Goal: Find specific page/section: Find specific page/section

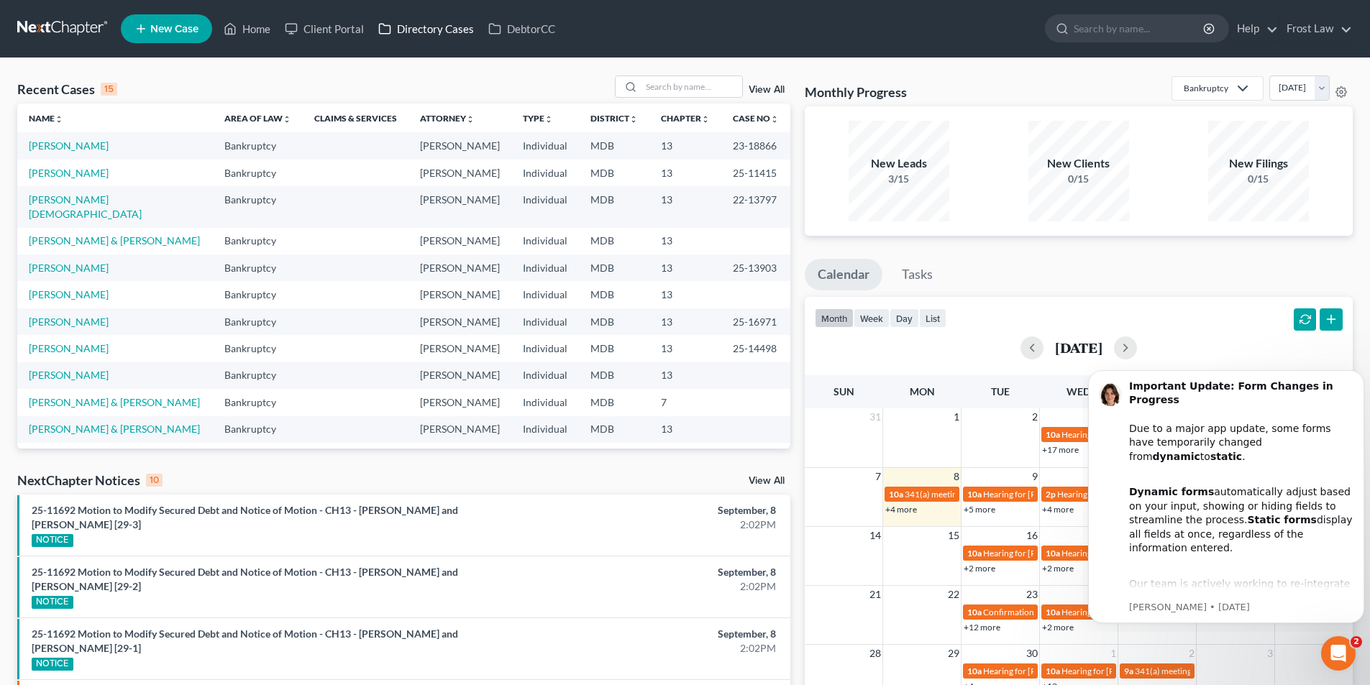
click at [422, 23] on link "Directory Cases" at bounding box center [426, 29] width 110 height 26
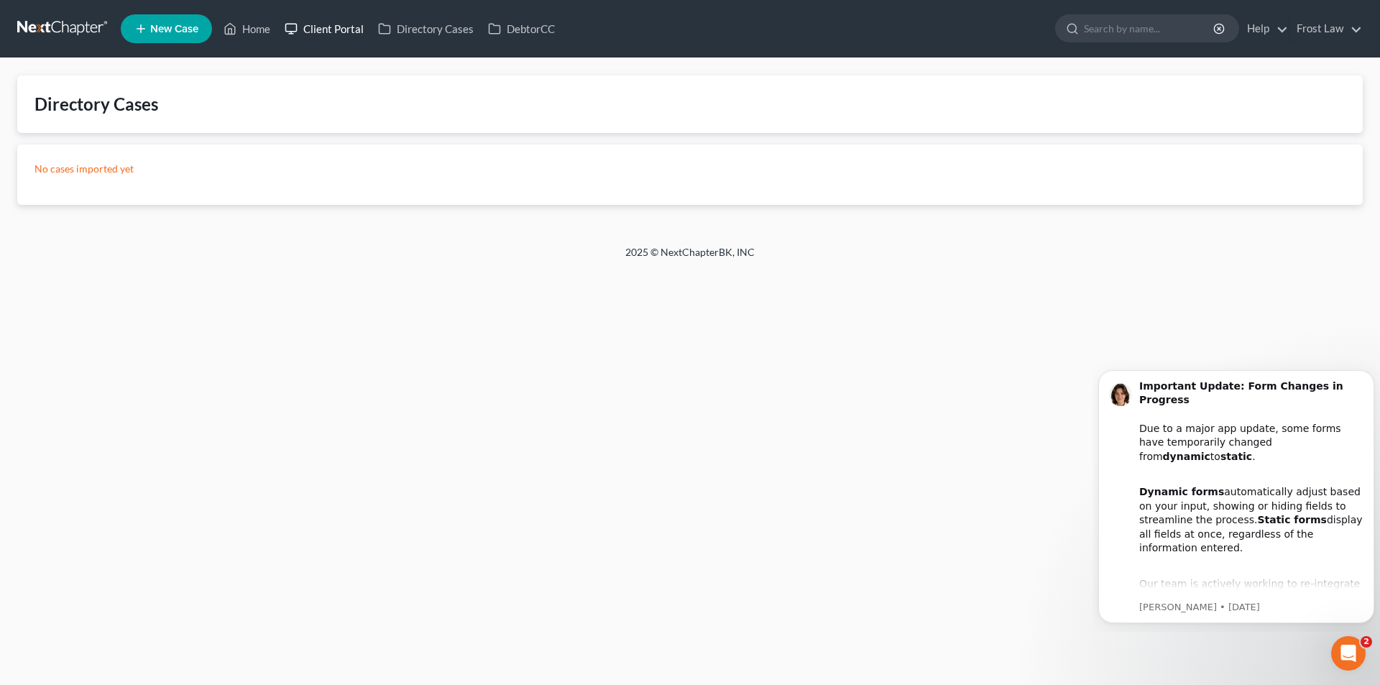
click at [326, 24] on link "Client Portal" at bounding box center [324, 29] width 93 height 26
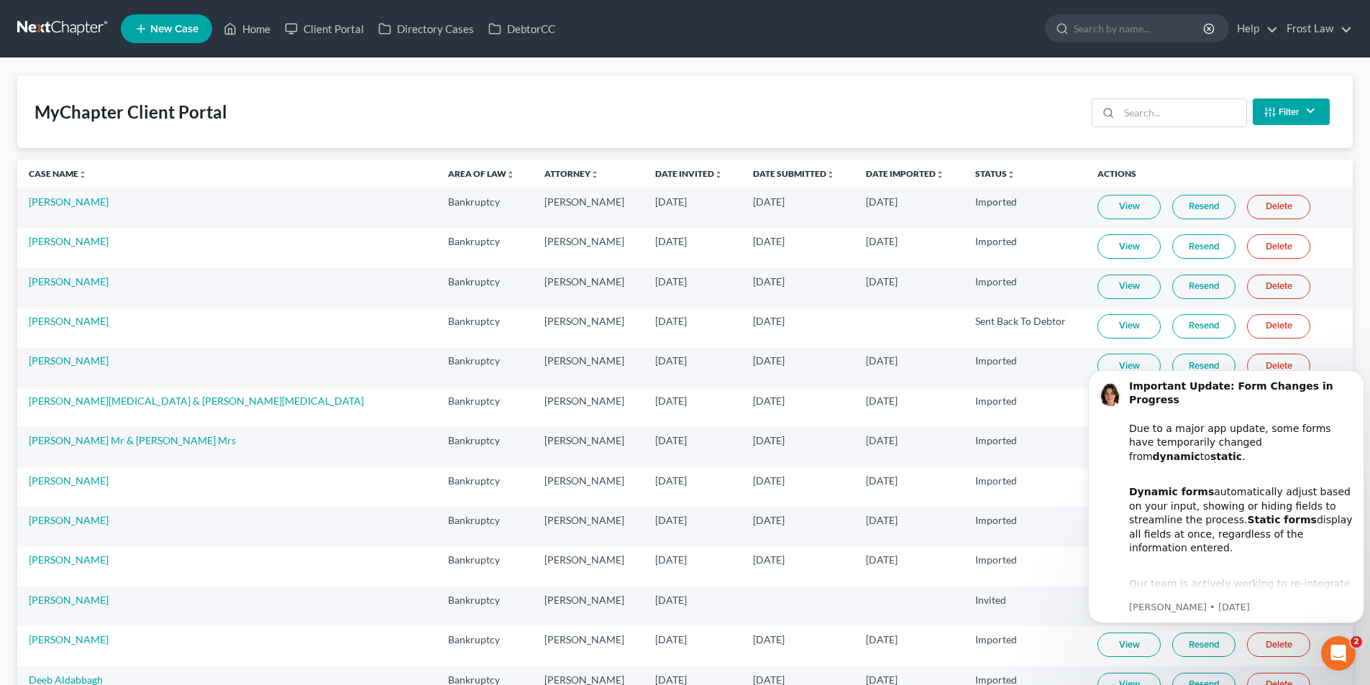
click at [1279, 116] on button "Filter" at bounding box center [1290, 111] width 77 height 27
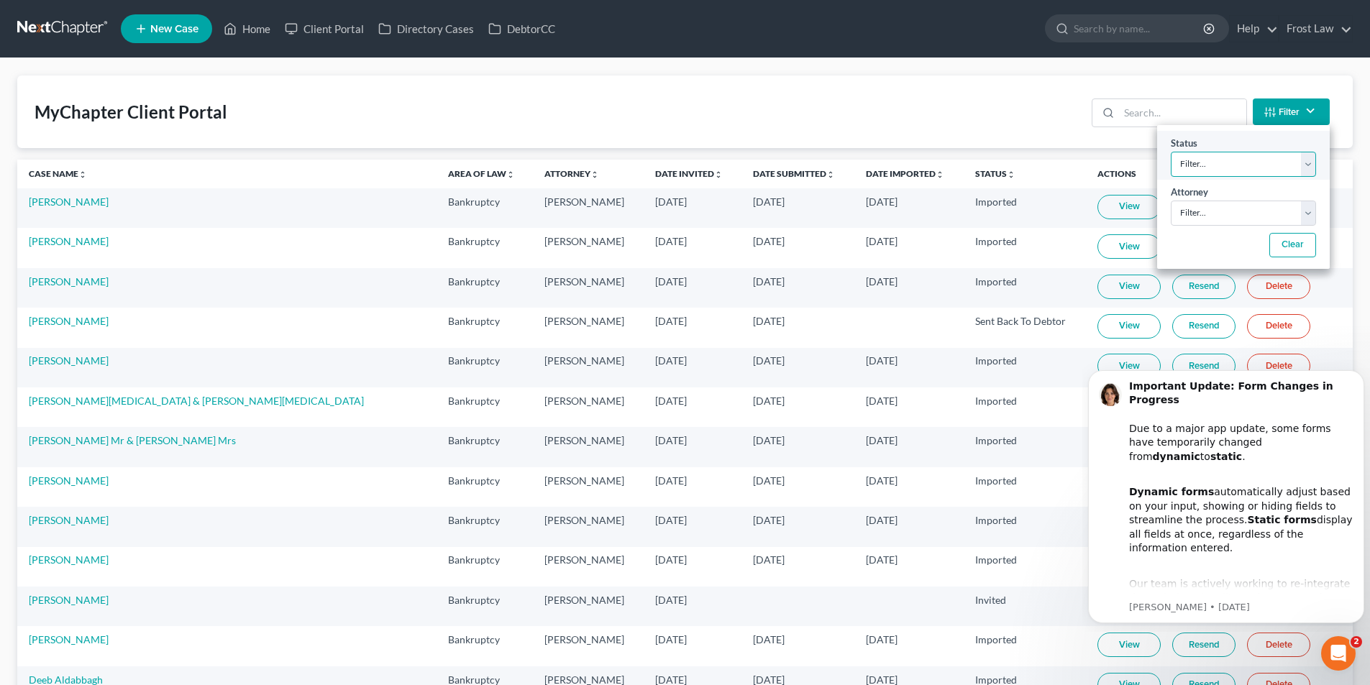
click at [1304, 162] on select "Filter... Invited In Progress Ready To Review Reviewed Imported Sent Back To De…" at bounding box center [1242, 164] width 145 height 25
select select "1"
click at [1170, 152] on select "Filter... Invited In Progress Ready To Review Reviewed Imported Sent Back To De…" at bounding box center [1242, 164] width 145 height 25
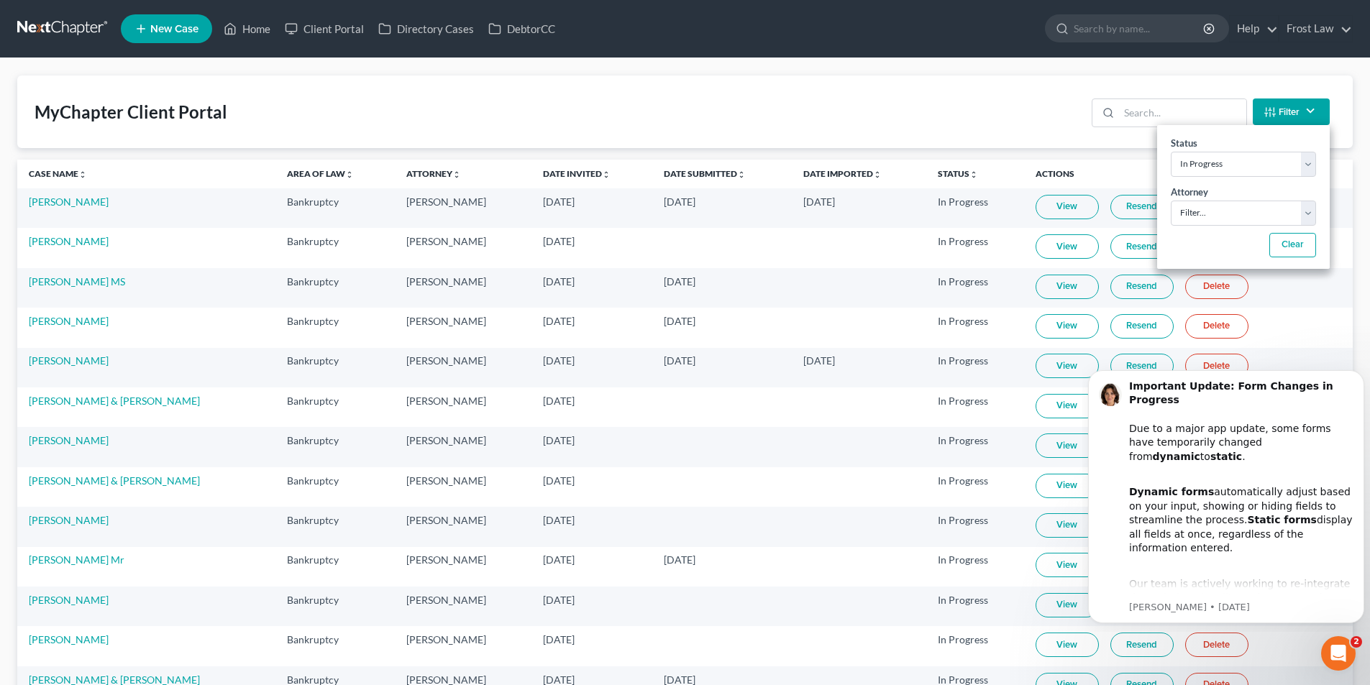
click at [845, 83] on div "MyChapter Client Portal Filter Status Filter... Invited In Progress Ready To Re…" at bounding box center [684, 111] width 1335 height 73
